Goal: Task Accomplishment & Management: Manage account settings

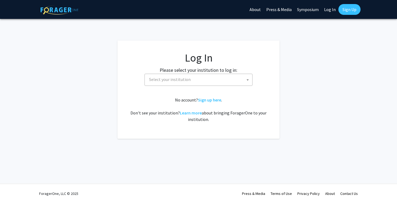
select select
click at [169, 82] on span "Select your institution" at bounding box center [199, 79] width 105 height 11
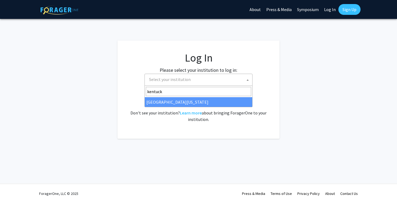
type input "kentuck"
select select "13"
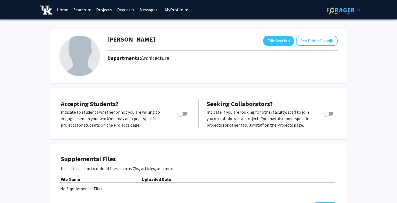
click at [79, 59] on img at bounding box center [79, 56] width 41 height 41
click at [280, 43] on button "Edit Section" at bounding box center [278, 41] width 31 height 10
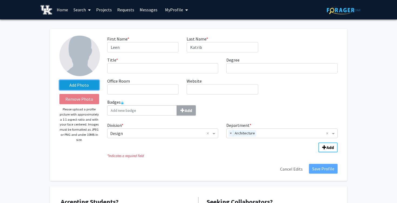
click at [78, 84] on label "Add Photo" at bounding box center [79, 85] width 40 height 10
click at [0, 0] on input "Add Photo" at bounding box center [0, 0] width 0 height 0
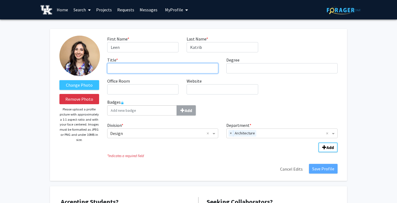
click at [149, 70] on input "Title * required" at bounding box center [162, 68] width 111 height 10
type input "Assistant Professor of Architecture"
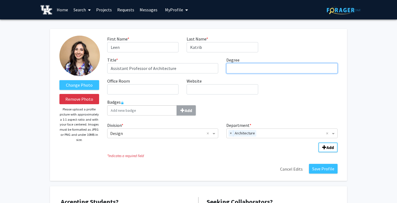
type input "M"
click at [134, 132] on input "Division" at bounding box center [157, 133] width 95 height 6
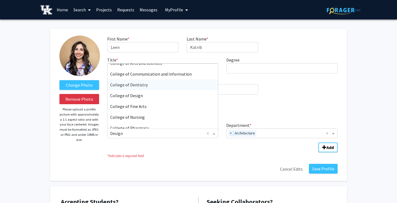
scroll to position [104, 0]
click at [134, 96] on span "College of Design" at bounding box center [126, 94] width 33 height 5
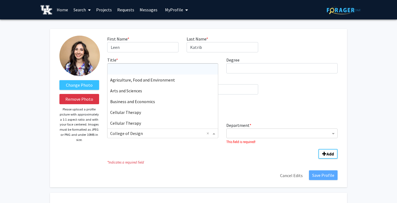
click at [181, 133] on input "Division" at bounding box center [157, 133] width 95 height 6
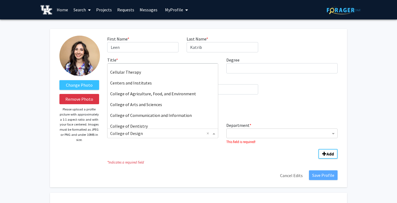
scroll to position [60, 0]
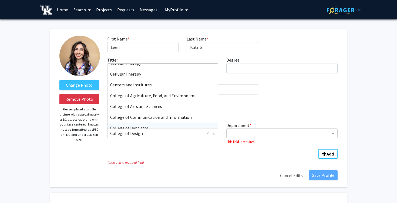
click at [168, 150] on div "Division * × College of Design × Agriculture, Food and Environment Arts and Sci…" at bounding box center [222, 138] width 230 height 36
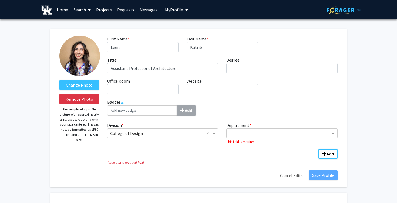
click at [255, 129] on div "Department" at bounding box center [279, 133] width 104 height 9
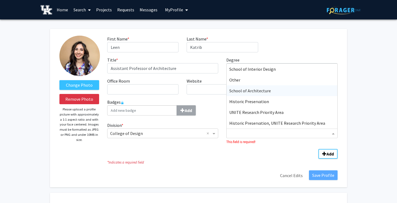
click at [255, 89] on span "School of Architecture" at bounding box center [250, 90] width 42 height 5
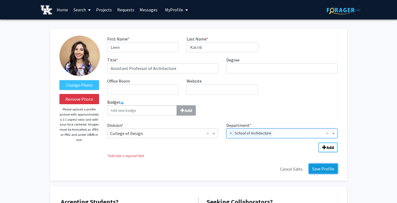
click at [329, 167] on button "Save Profile" at bounding box center [323, 169] width 29 height 10
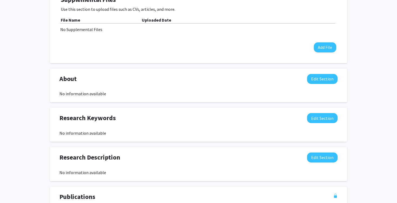
scroll to position [165, 0]
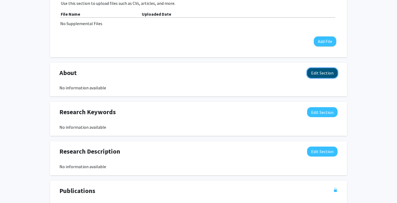
click at [323, 73] on button "Edit Section" at bounding box center [322, 73] width 31 height 10
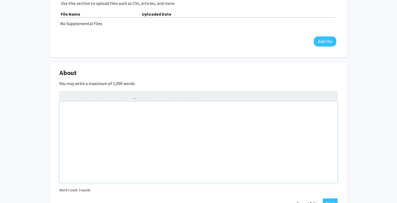
click at [142, 133] on div "Note to users with screen readers: Please deactivate our accessibility plugin f…" at bounding box center [199, 142] width 278 height 81
paste div "Note to users with screen readers: Please deactivate our accessibility plugin f…"
type textarea "<p>Leen Katrib is an assistant professor of architecture at the University of K…"
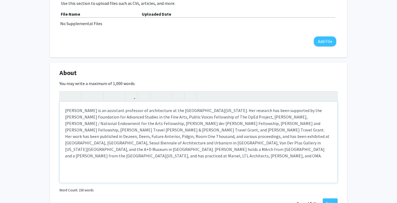
click at [212, 111] on p "Leen Katrib is an assistant professor of architecture at the University of Kent…" at bounding box center [198, 133] width 267 height 52
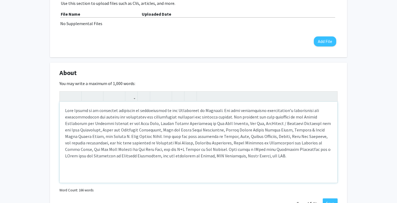
type textarea "<p>Leen Katrib is an assistant professor of architecture at the University of K…"
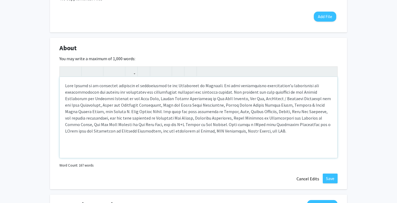
scroll to position [190, 0]
click at [334, 180] on button "Save" at bounding box center [330, 178] width 15 height 10
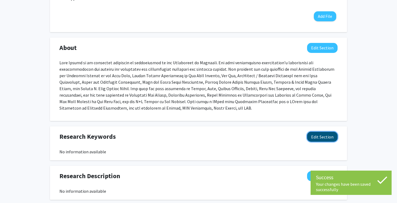
click at [318, 139] on button "Edit Section" at bounding box center [322, 137] width 31 height 10
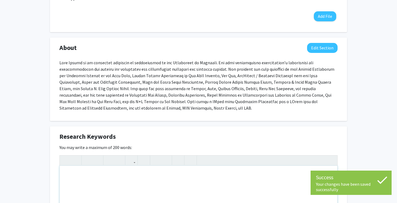
click at [182, 178] on div "Note to users with screen readers: Please deactivate our accessibility plugin f…" at bounding box center [199, 206] width 278 height 81
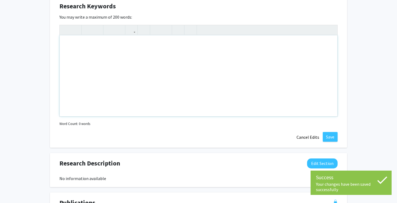
scroll to position [325, 0]
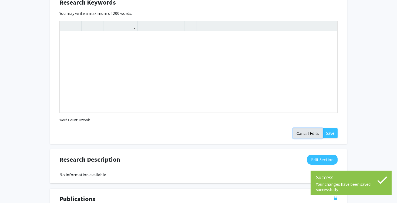
click at [311, 132] on button "Cancel Edits" at bounding box center [308, 133] width 30 height 10
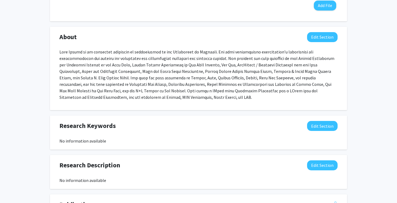
scroll to position [0, 0]
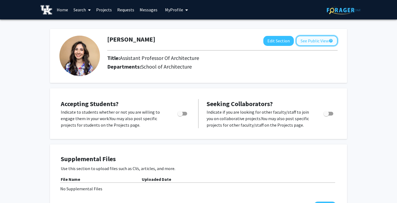
click at [316, 39] on button "See Public View help" at bounding box center [317, 41] width 42 height 10
